Goal: Task Accomplishment & Management: Manage account settings

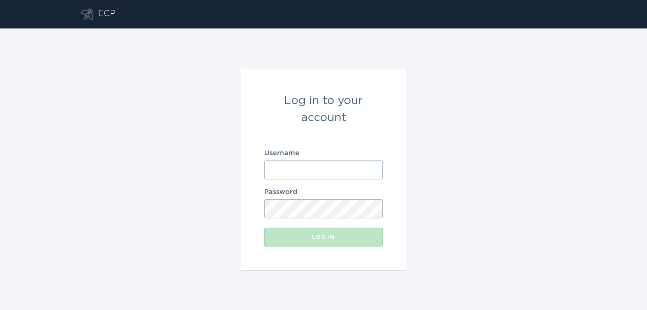
click at [157, 45] on div "Log in to your account Username Password Log in" at bounding box center [323, 169] width 647 height 282
drag, startPoint x: 124, startPoint y: 16, endPoint x: 96, endPoint y: 17, distance: 28.0
click at [96, 17] on header "ECP" at bounding box center [323, 14] width 485 height 28
copy div "ECP"
click at [320, 176] on input "Username" at bounding box center [323, 170] width 118 height 19
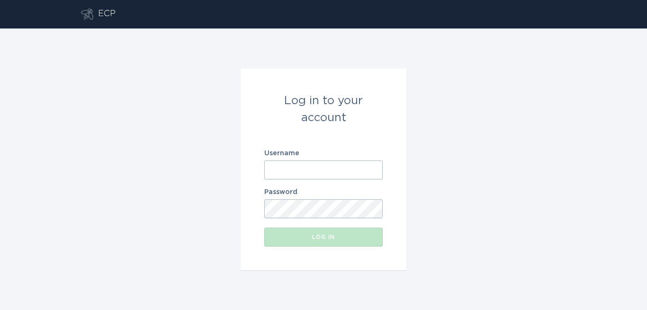
click at [255, 219] on form "Log in to your account Username Password Log in" at bounding box center [324, 170] width 166 height 202
click at [307, 171] on input "Username" at bounding box center [323, 170] width 118 height 19
click at [309, 170] on input "a" at bounding box center [323, 170] width 118 height 19
type input "admin"
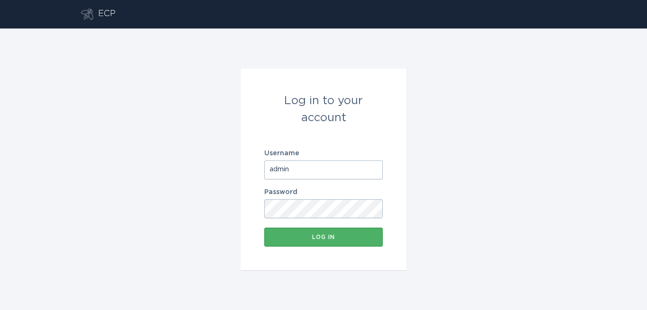
click at [292, 234] on div "Log in" at bounding box center [323, 237] width 109 height 6
